Goal: Find specific page/section: Find specific page/section

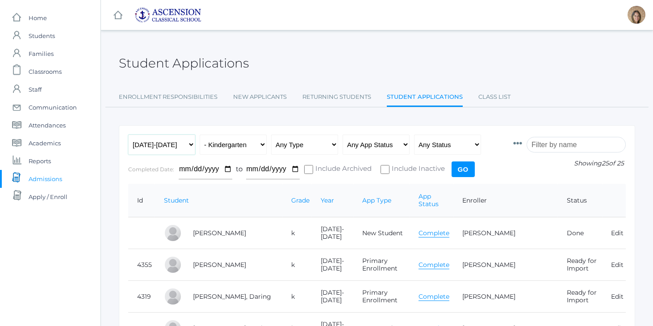
click at [155, 141] on select "Any Year 2022-2023 2023-2024 2024-2025 2025-2026" at bounding box center [161, 145] width 67 height 20
click at [249, 146] on select "All Grades Grammar - Kindergarten - 1st Grade - 2nd Grade - 3rd Grade - 4th Gra…" at bounding box center [233, 145] width 67 height 20
select select "6"
click at [456, 175] on input "Go" at bounding box center [463, 169] width 23 height 16
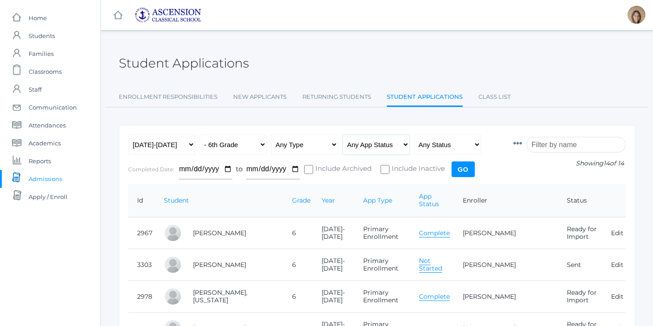
click at [399, 147] on select "Any App Status Not Started In Progress Complete" at bounding box center [376, 145] width 67 height 20
select select "complete"
click at [465, 169] on input "Go" at bounding box center [463, 169] width 23 height 16
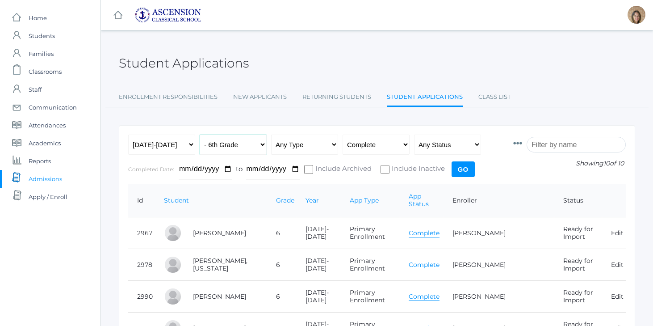
click at [241, 148] on select "All Grades Grammar - Kindergarten - 1st Grade - 2nd Grade - 3rd Grade - 4th Gra…" at bounding box center [233, 145] width 67 height 20
select select "7"
click at [466, 166] on input "Go" at bounding box center [463, 169] width 23 height 16
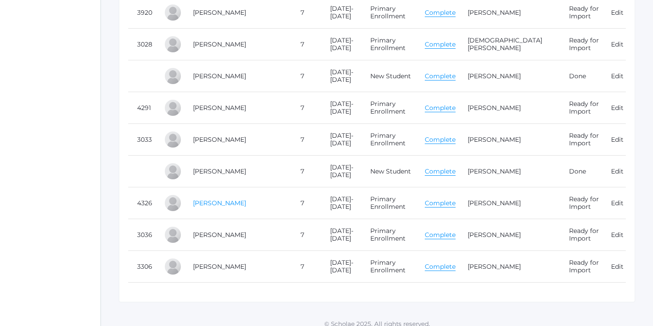
scroll to position [641, 0]
